Goal: Complete application form

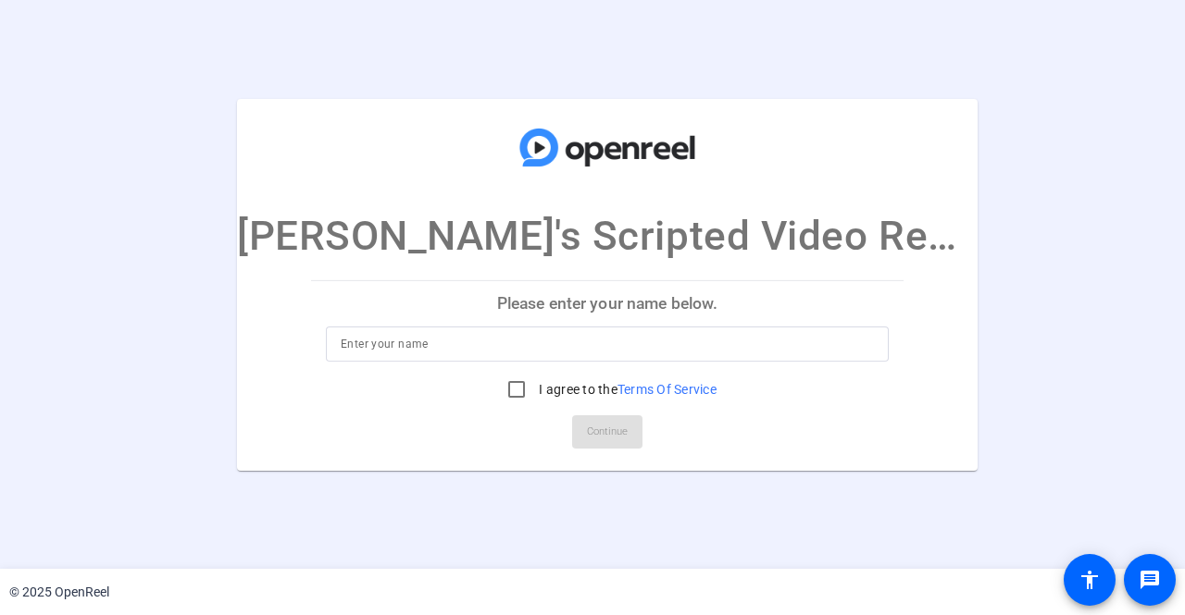
click at [507, 334] on input at bounding box center [607, 344] width 533 height 22
type input "[PERSON_NAME]"
click at [498, 396] on input "I agree to the Terms Of Service" at bounding box center [516, 389] width 37 height 37
checkbox input "true"
click at [589, 430] on span "Continue" at bounding box center [607, 432] width 41 height 28
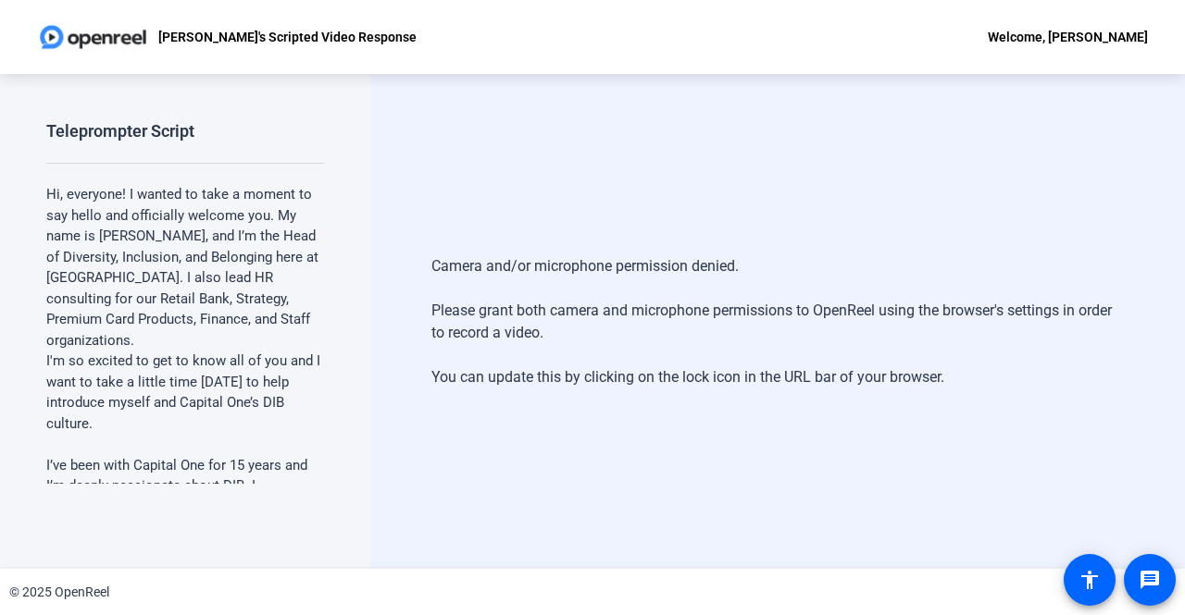
drag, startPoint x: 1175, startPoint y: 0, endPoint x: 668, endPoint y: 192, distance: 542.1
click at [668, 192] on div "Camera and/or microphone permission denied. Please grant both camera and microp…" at bounding box center [777, 321] width 814 height 495
